Goal: Transaction & Acquisition: Purchase product/service

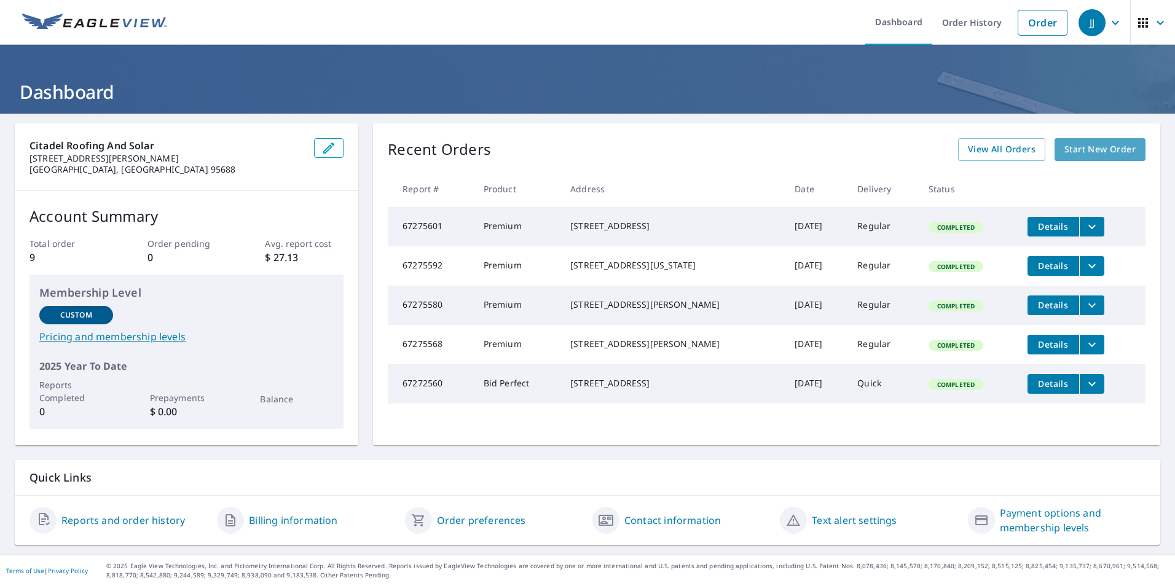
click at [1091, 148] on span "Start New Order" at bounding box center [1100, 149] width 71 height 15
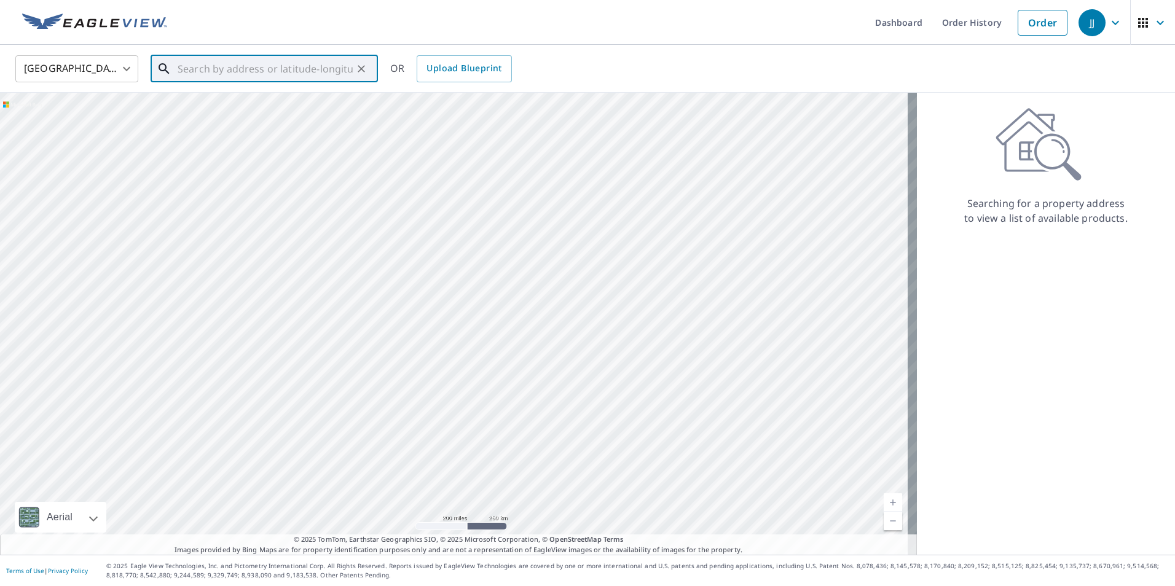
click at [231, 68] on input "text" at bounding box center [265, 69] width 175 height 34
click at [221, 107] on span "[STREET_ADDRESS]" at bounding box center [271, 104] width 193 height 15
type input "[STREET_ADDRESS][PERSON_NAME]"
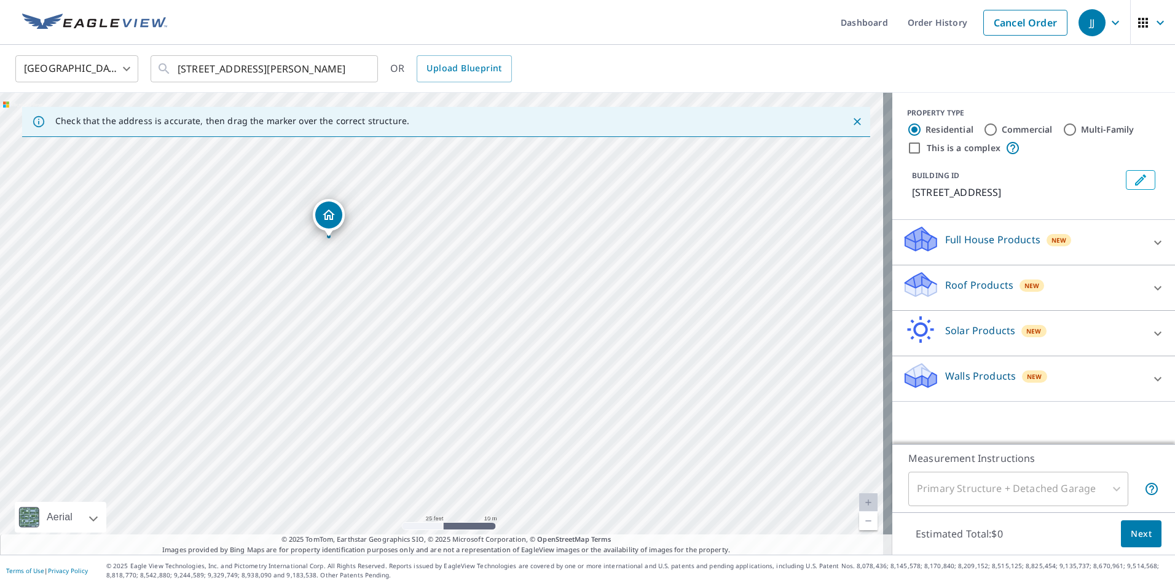
drag, startPoint x: 321, startPoint y: 283, endPoint x: 470, endPoint y: 323, distance: 154.0
click at [470, 323] on div "[STREET_ADDRESS][PERSON_NAME]" at bounding box center [446, 324] width 893 height 462
click at [1143, 291] on div at bounding box center [1158, 289] width 30 height 30
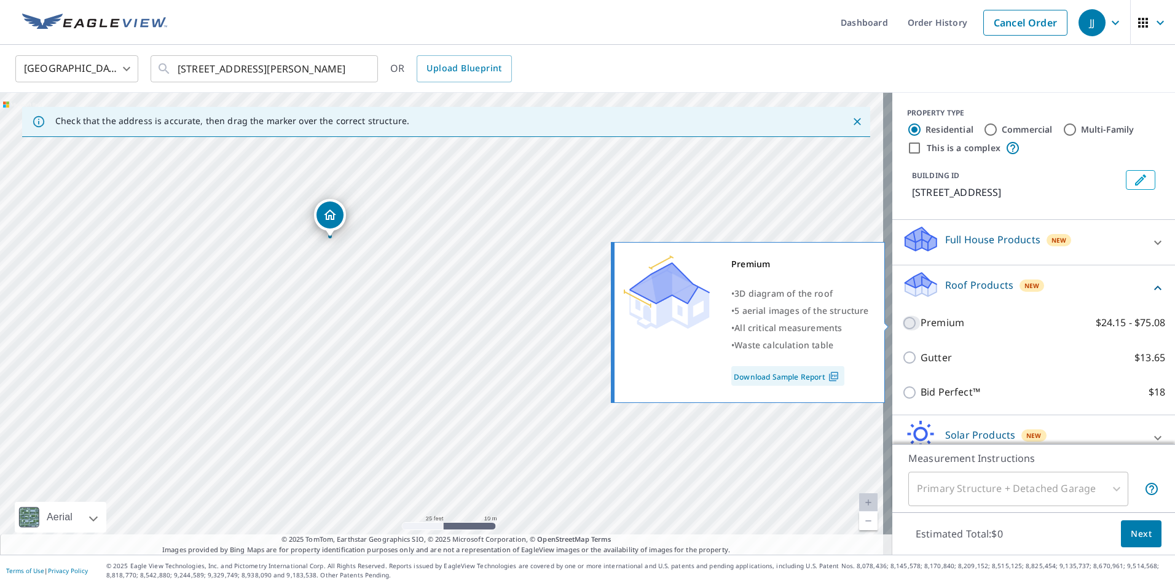
click at [902, 319] on input "Premium $24.15 - $75.08" at bounding box center [911, 323] width 18 height 15
checkbox input "true"
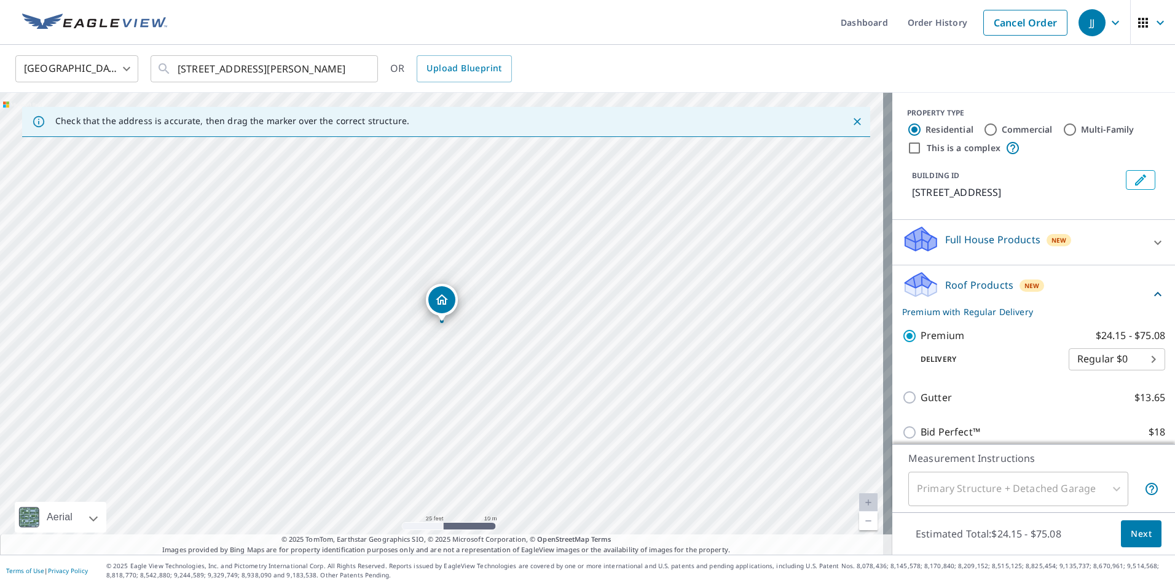
click at [1135, 535] on span "Next" at bounding box center [1141, 534] width 21 height 15
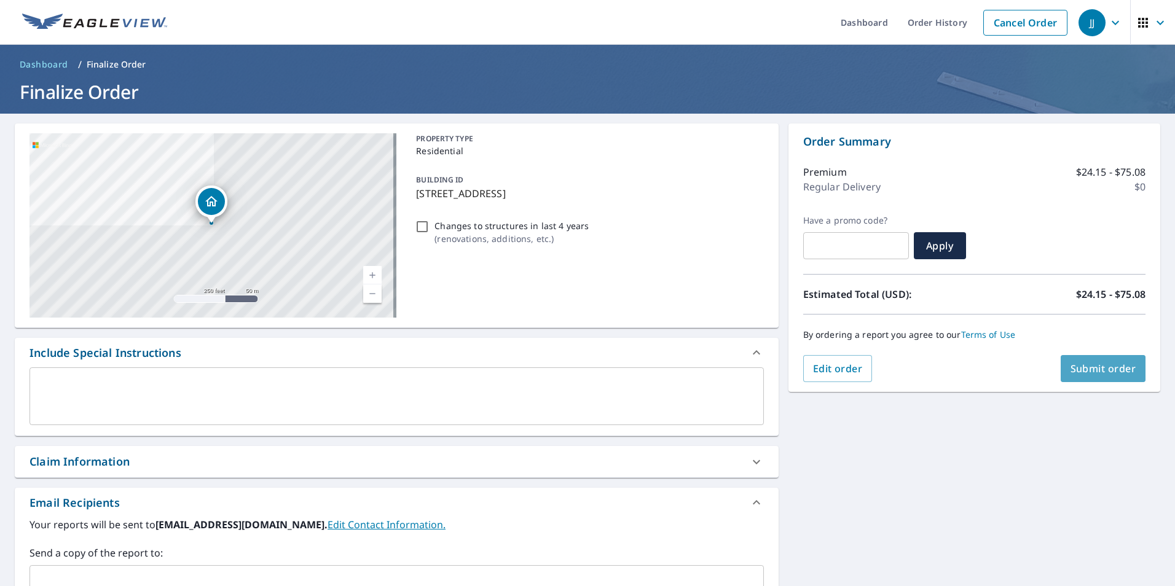
click at [1099, 371] on span "Submit order" at bounding box center [1104, 369] width 66 height 14
